Goal: Browse casually: Explore the website without a specific task or goal

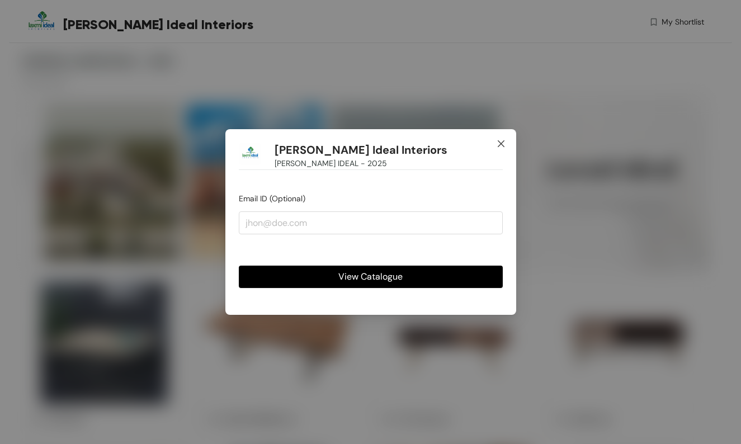
click at [508, 144] on span "Close" at bounding box center [501, 144] width 30 height 30
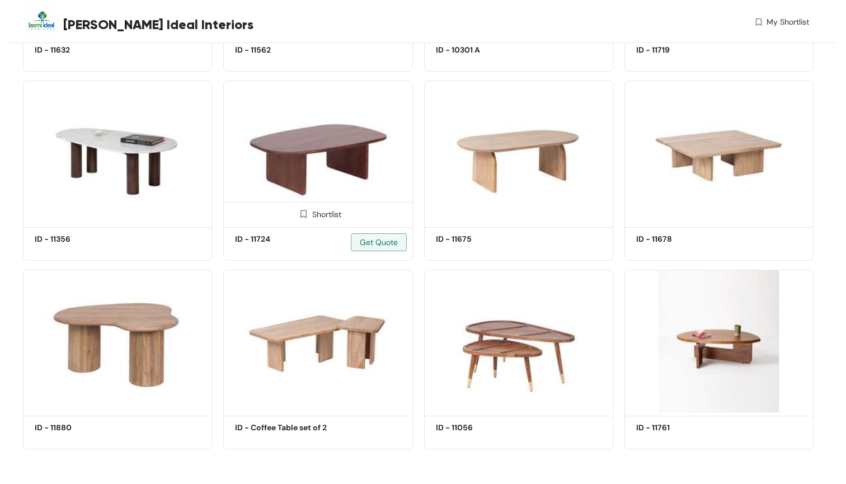
scroll to position [1547, 0]
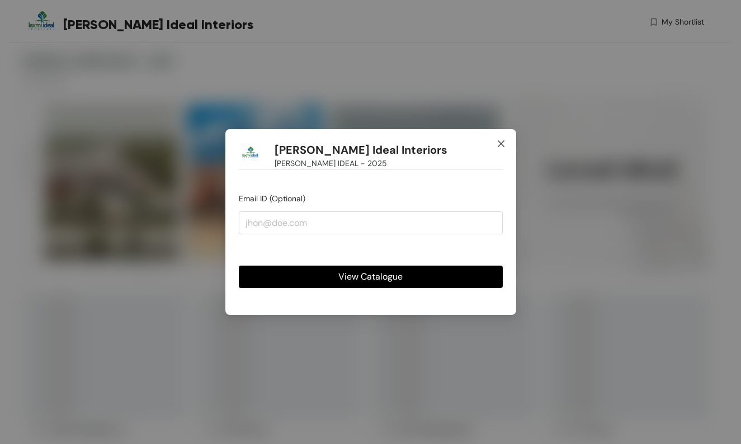
click at [499, 143] on icon "close" at bounding box center [501, 143] width 9 height 9
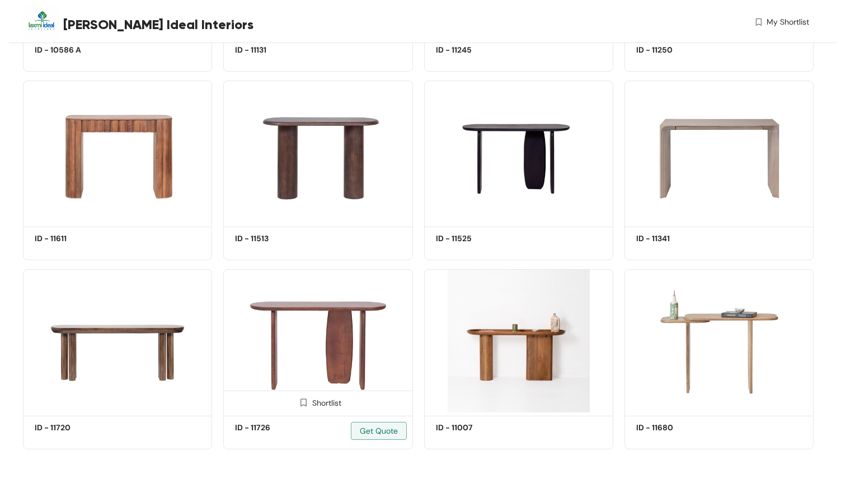
scroll to position [1359, 0]
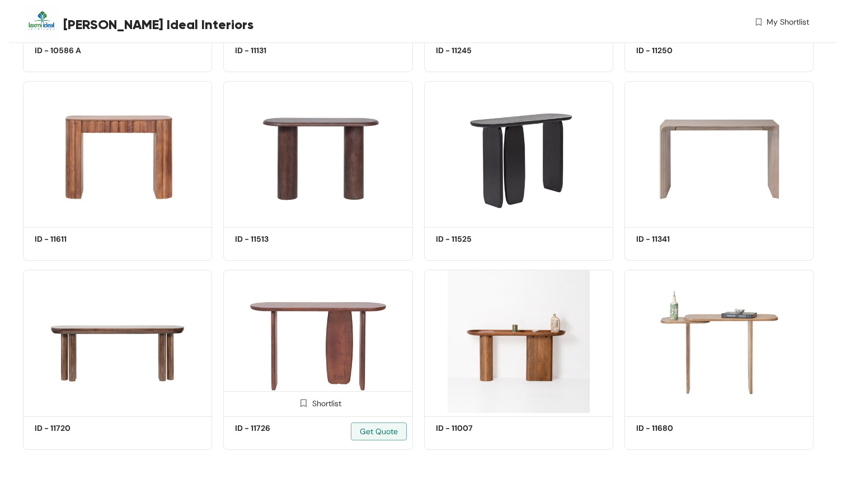
click at [325, 330] on img at bounding box center [317, 341] width 189 height 143
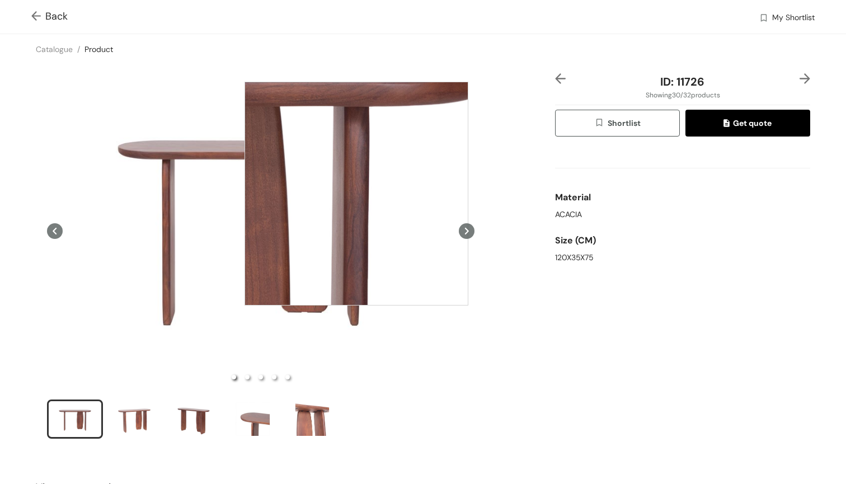
click at [356, 194] on div at bounding box center [357, 194] width 224 height 224
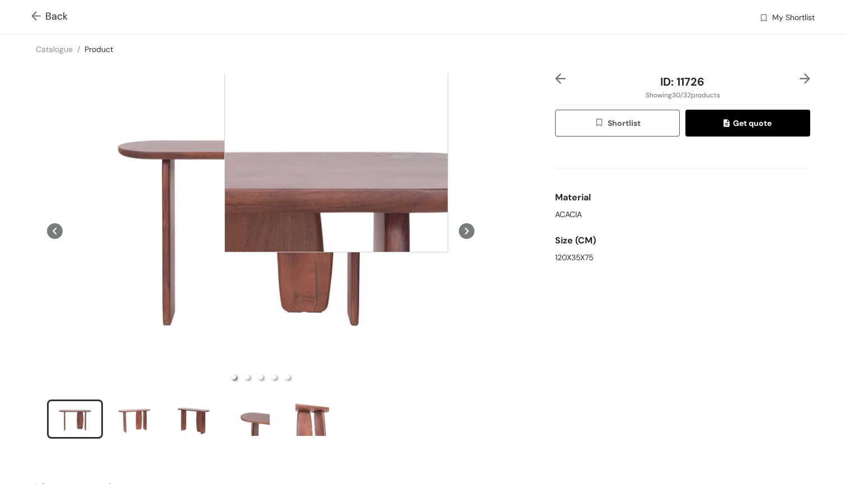
click at [336, 140] on div at bounding box center [336, 141] width 224 height 224
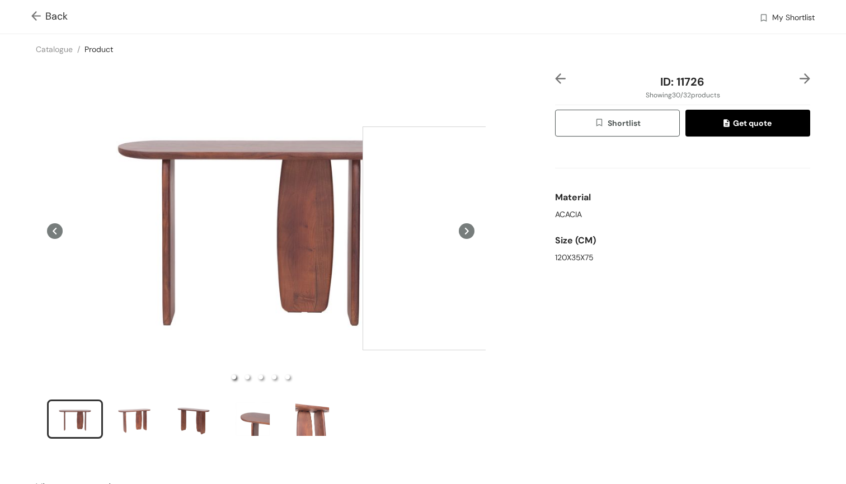
click at [475, 238] on div at bounding box center [475, 238] width 224 height 224
click at [471, 234] on icon at bounding box center [467, 231] width 16 height 16
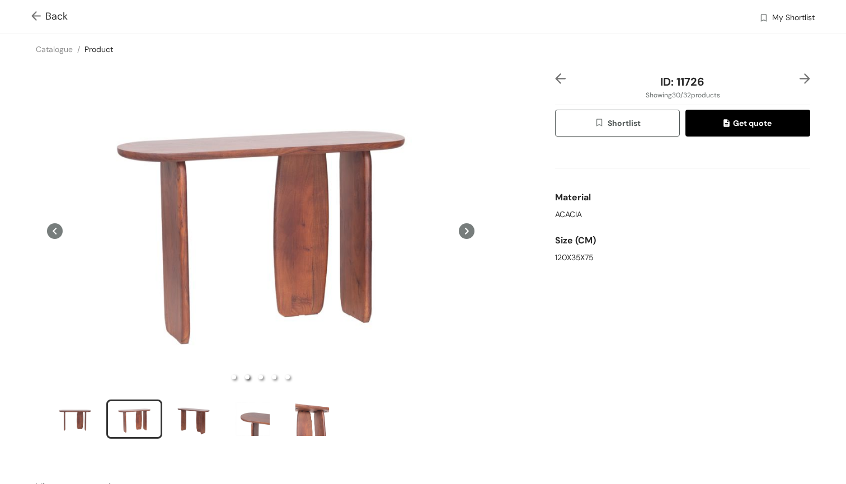
click at [471, 234] on icon at bounding box center [467, 231] width 16 height 16
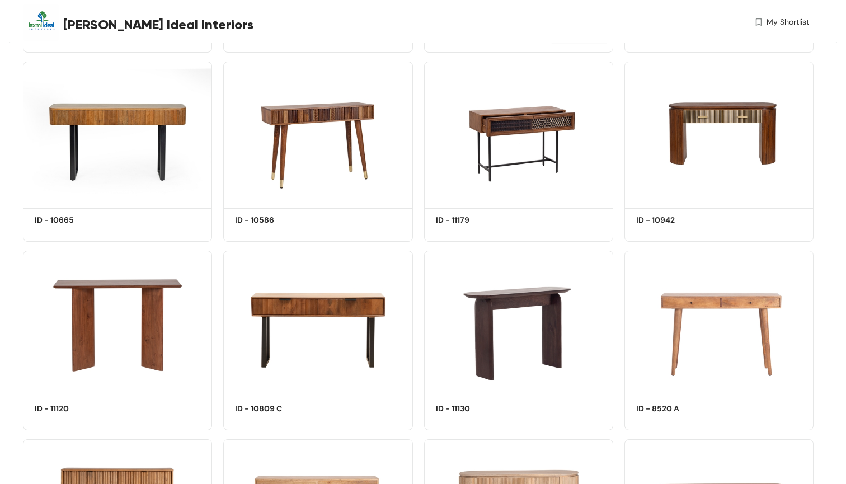
scroll to position [814, 0]
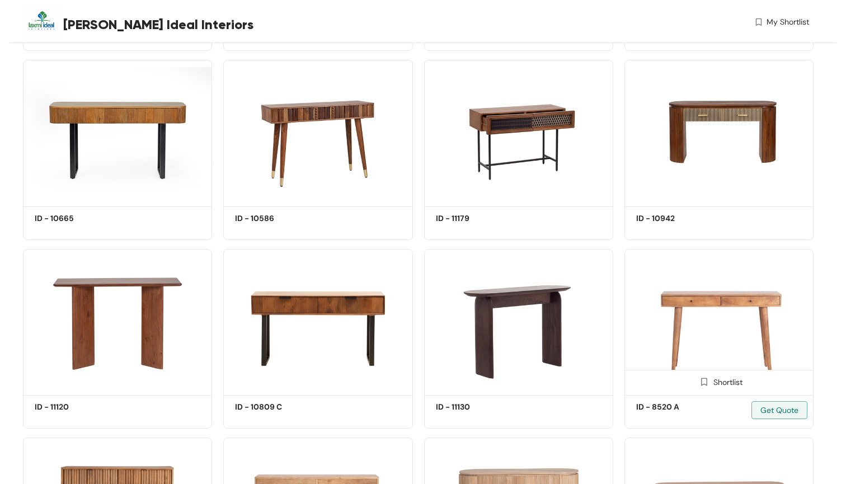
click at [731, 302] on img at bounding box center [719, 320] width 189 height 143
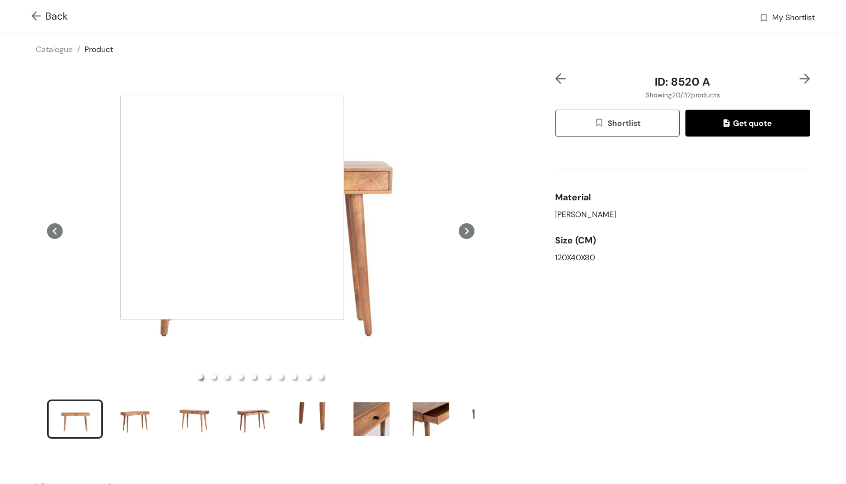
click at [235, 209] on div at bounding box center [232, 208] width 224 height 224
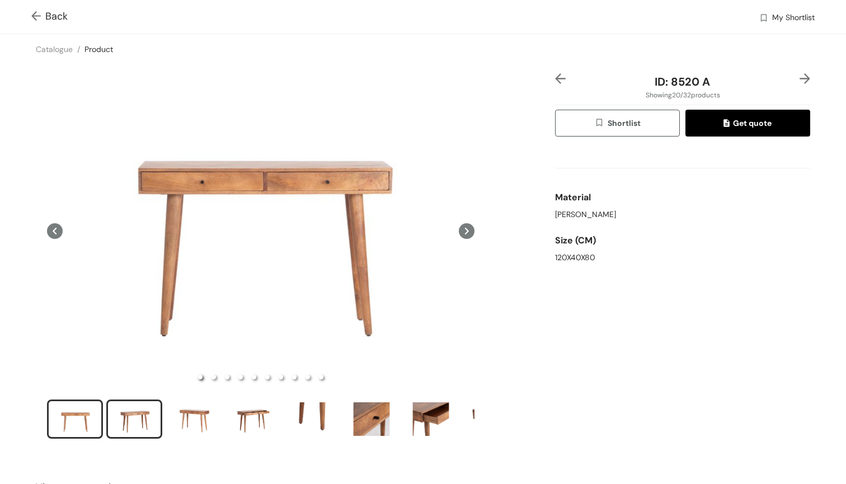
click at [140, 426] on div "slide item 2" at bounding box center [134, 419] width 50 height 34
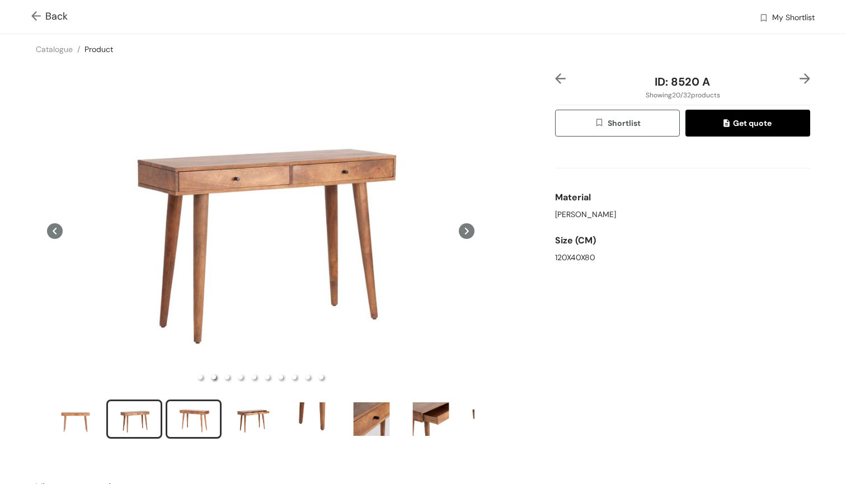
click at [192, 425] on div "slide item 3" at bounding box center [193, 419] width 50 height 34
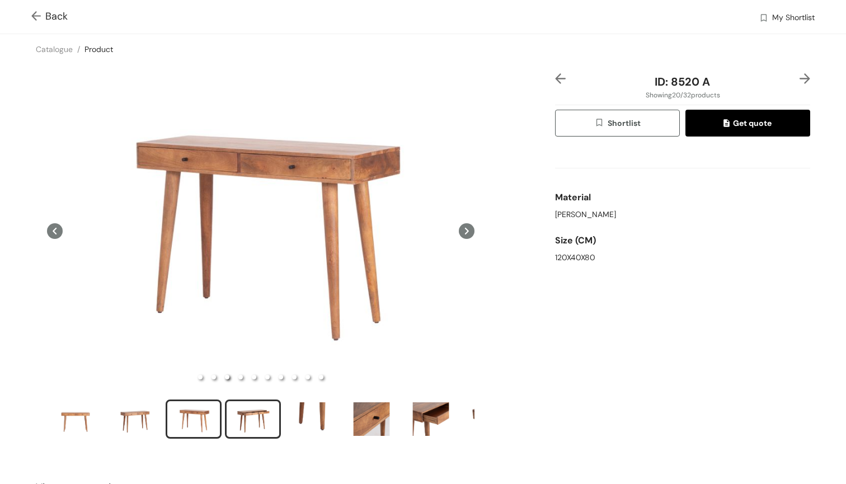
click at [237, 422] on div "slide item 4" at bounding box center [253, 419] width 50 height 34
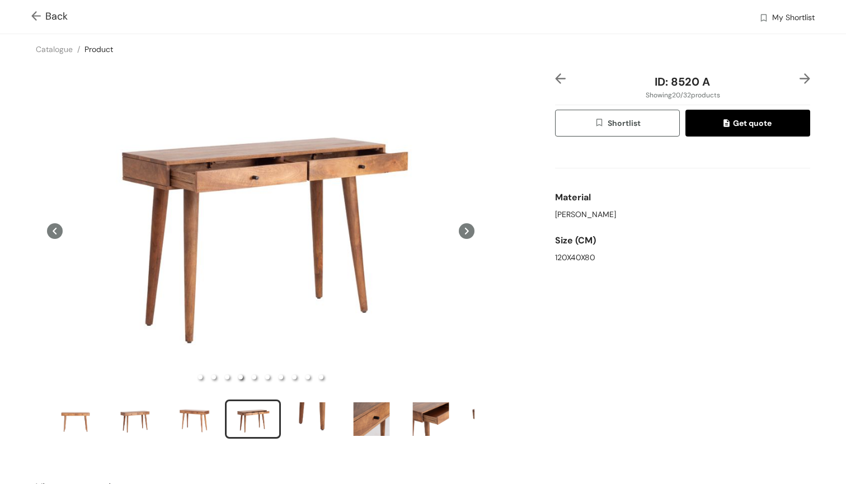
click at [283, 421] on ul at bounding box center [261, 421] width 428 height 43
click at [314, 425] on div "slide item 5" at bounding box center [312, 419] width 50 height 34
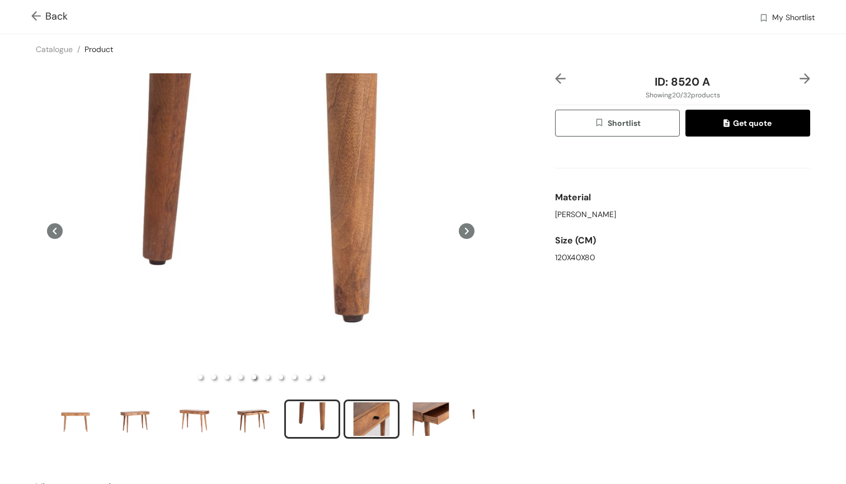
click at [368, 416] on div "slide item 6" at bounding box center [371, 419] width 50 height 34
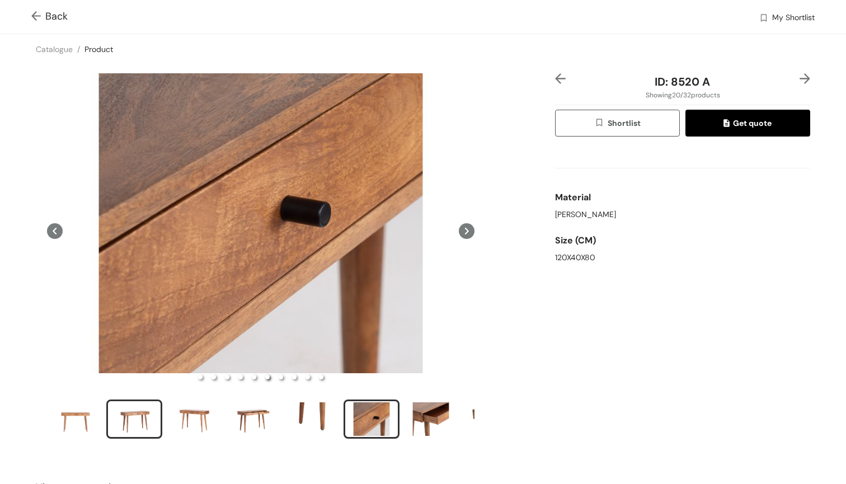
click at [121, 417] on div "slide item 2" at bounding box center [134, 419] width 50 height 34
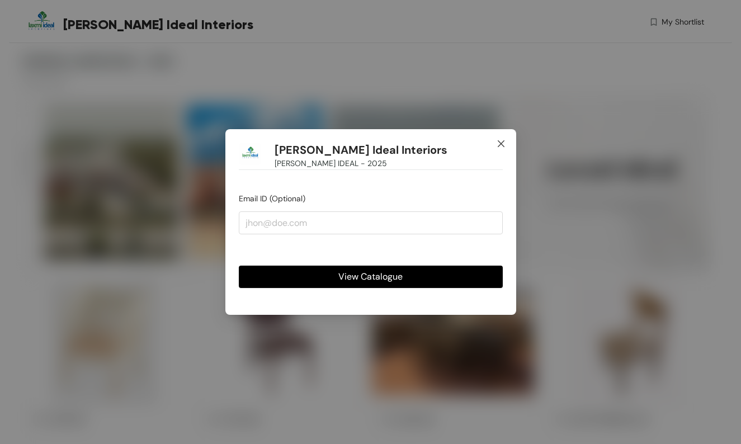
click at [501, 142] on icon "close" at bounding box center [501, 143] width 9 height 9
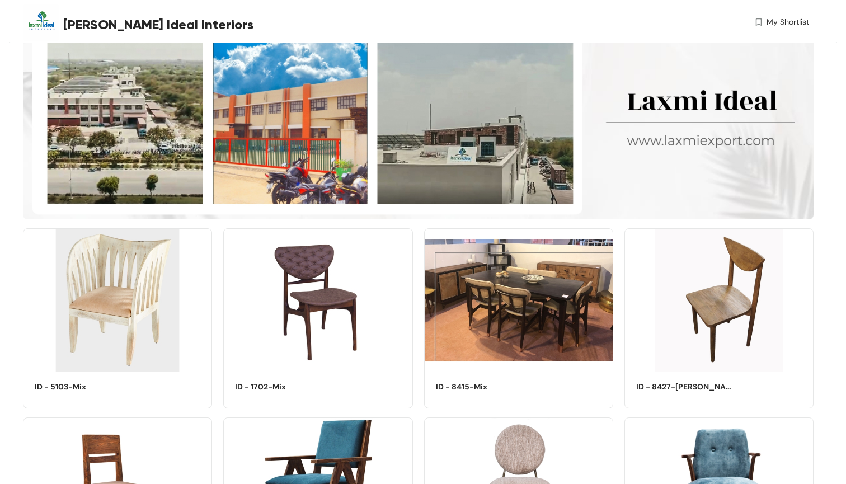
scroll to position [35, 0]
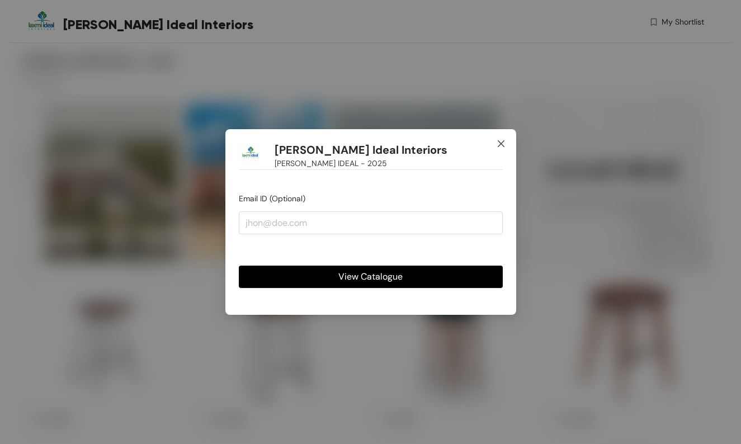
click at [501, 144] on icon "close" at bounding box center [500, 143] width 7 height 7
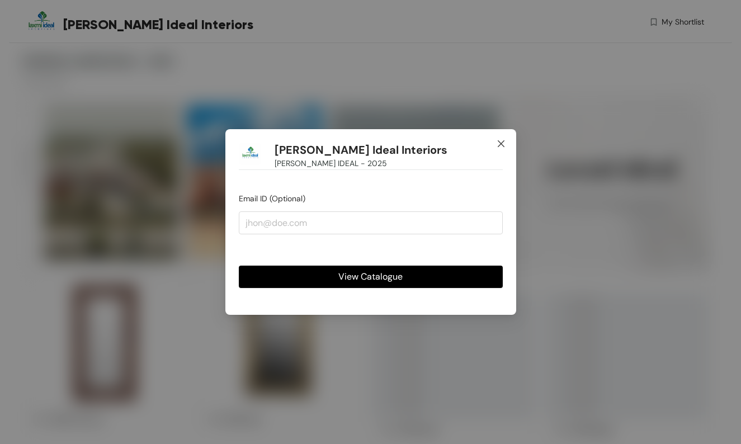
click at [503, 143] on icon "close" at bounding box center [501, 143] width 9 height 9
